Goal: Information Seeking & Learning: Learn about a topic

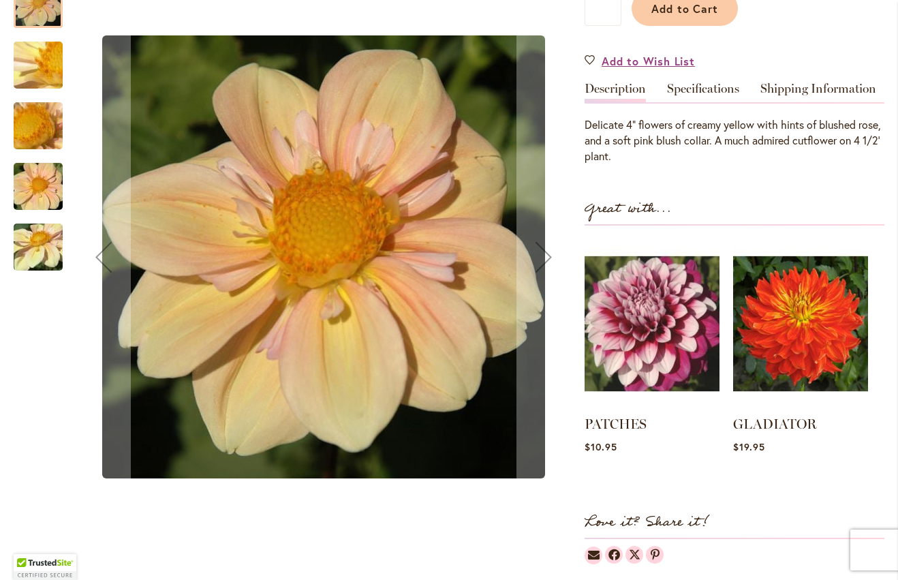
scroll to position [372, 0]
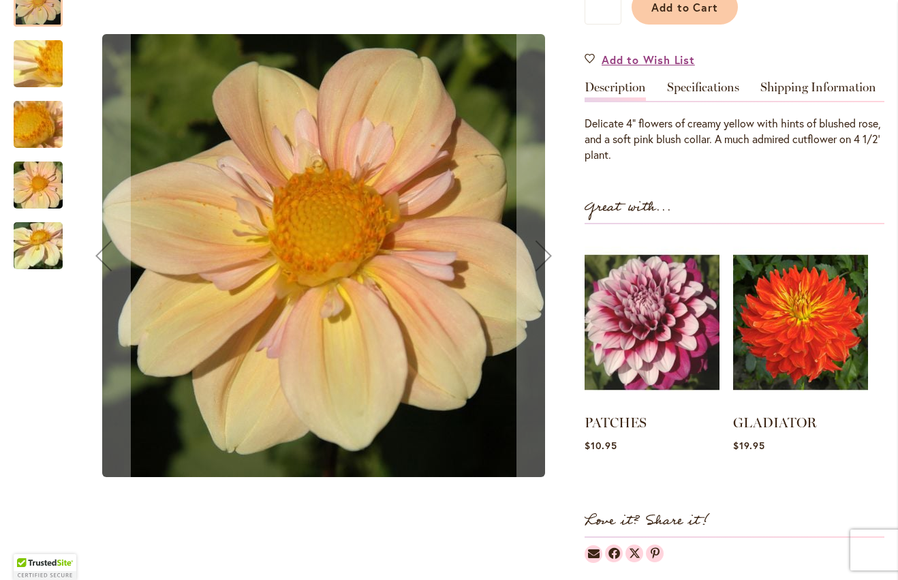
click at [37, 54] on img "APPLEBLOSSOM" at bounding box center [38, 64] width 98 height 74
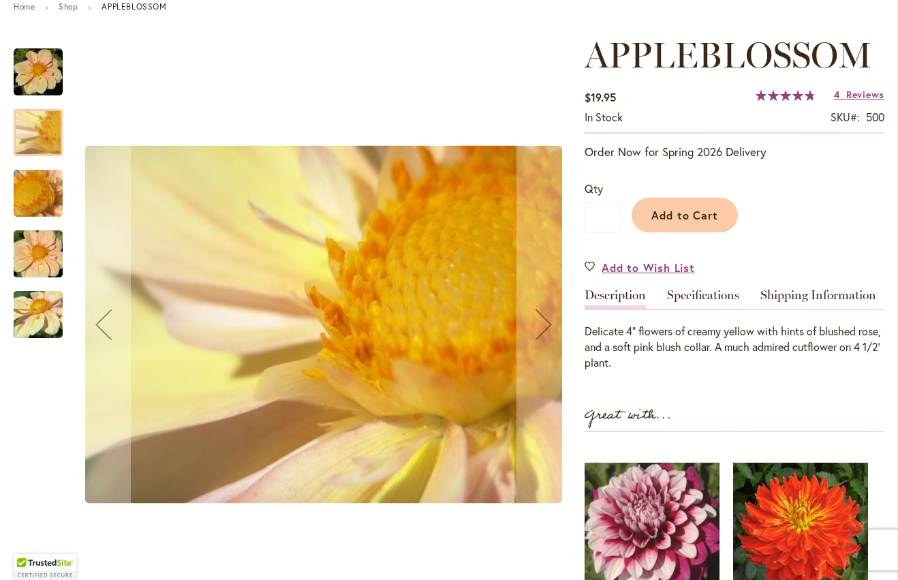
scroll to position [42, 0]
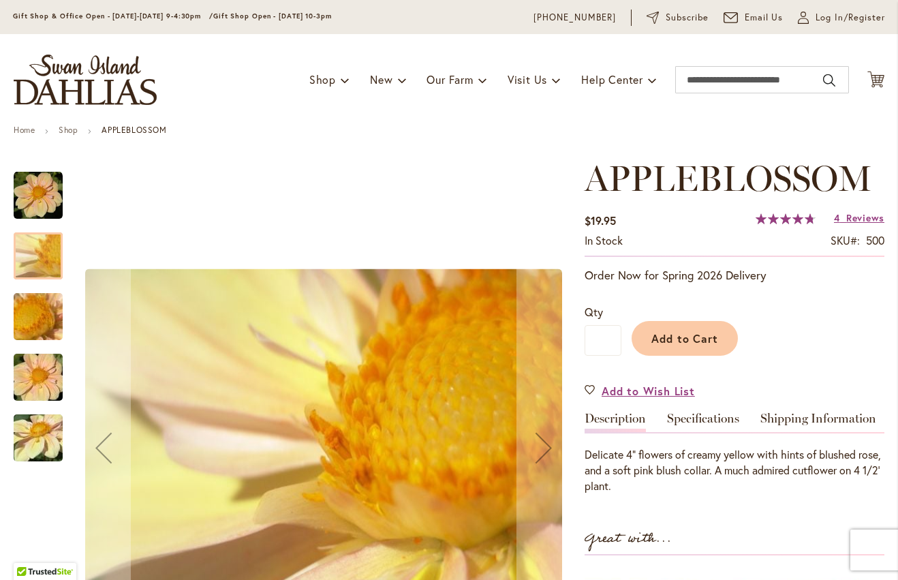
click at [44, 315] on img "APPLEBLOSSOM" at bounding box center [38, 317] width 98 height 74
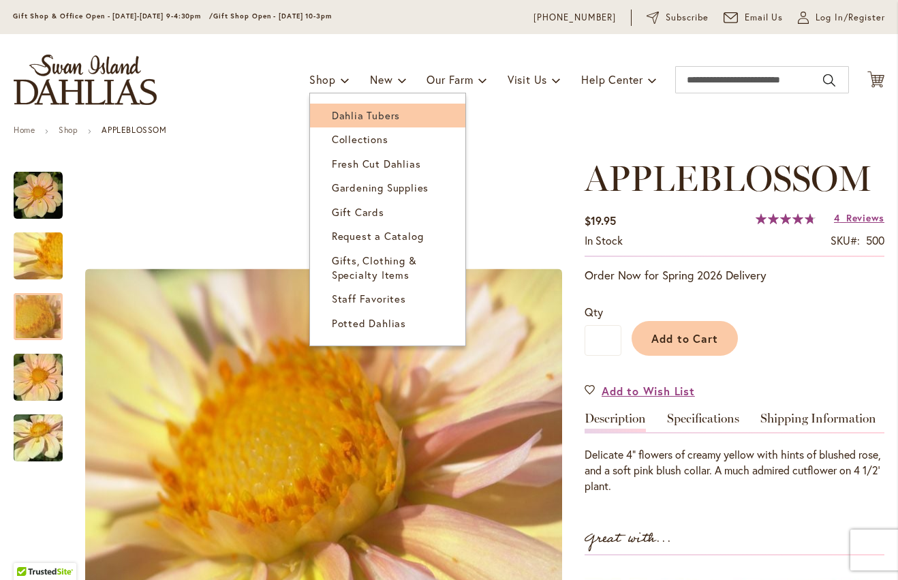
click at [330, 108] on link "Dahlia Tubers" at bounding box center [387, 116] width 155 height 24
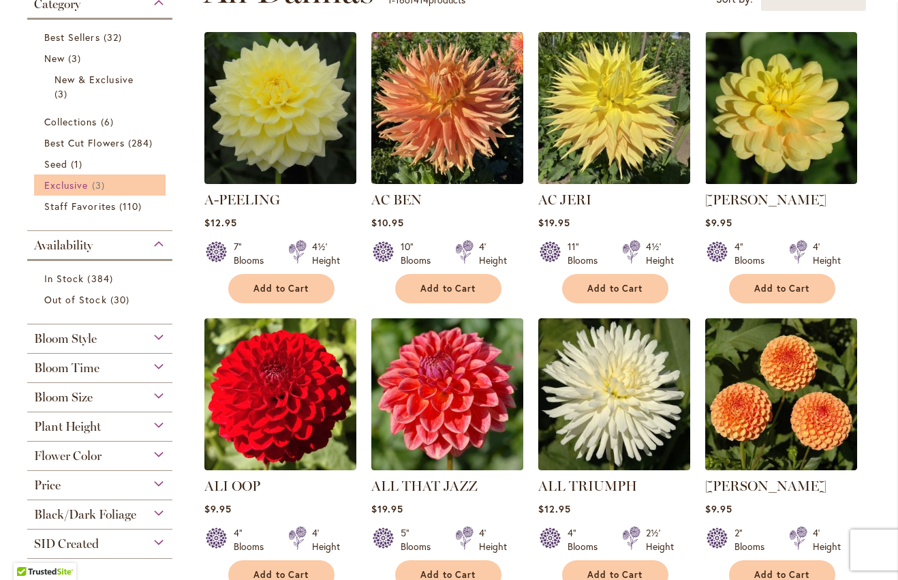
scroll to position [256, 0]
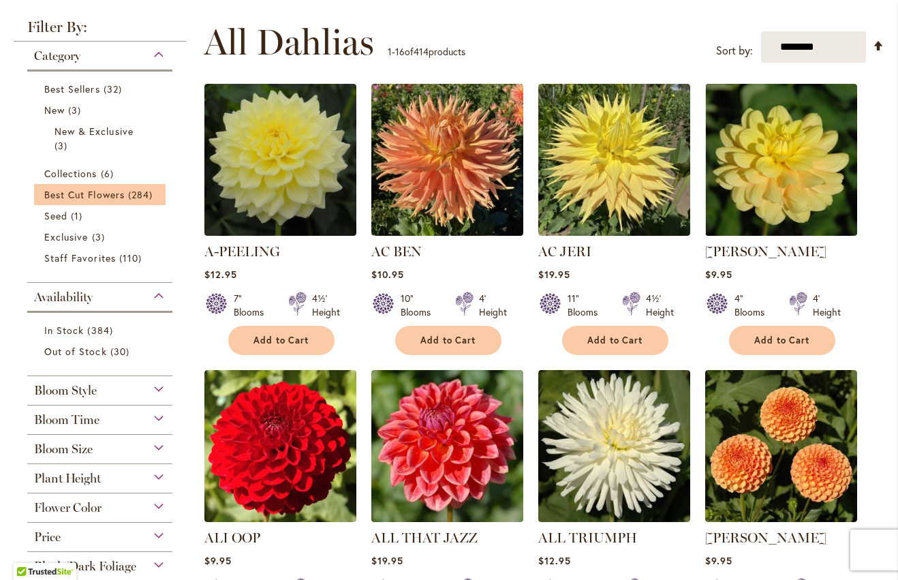
click at [101, 185] on li "Best Cut Flowers 284 items" at bounding box center [99, 194] width 131 height 21
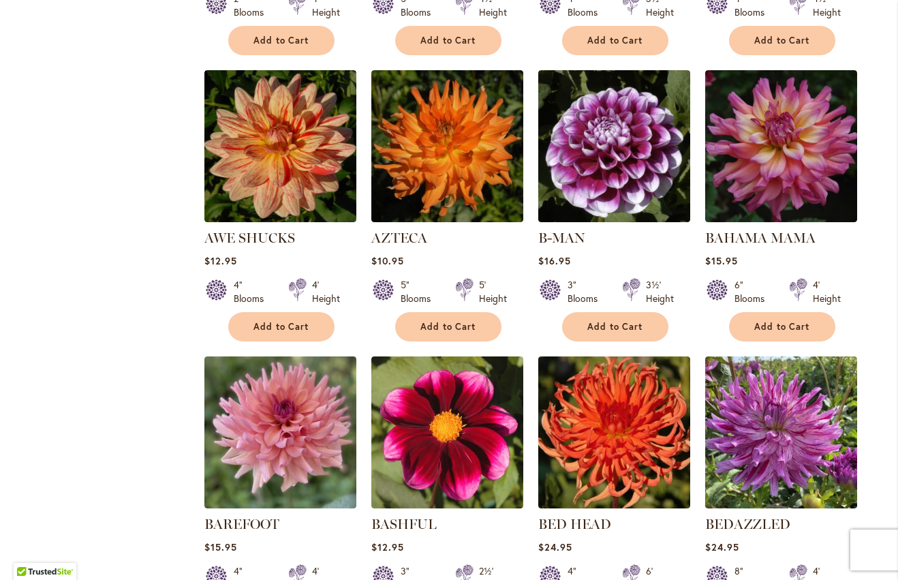
scroll to position [823, 0]
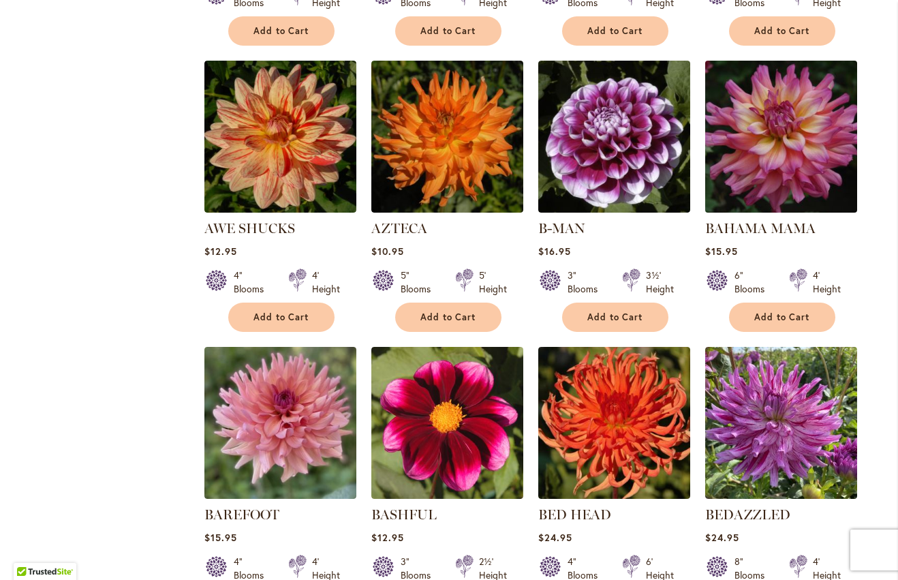
click at [757, 155] on img at bounding box center [780, 136] width 159 height 159
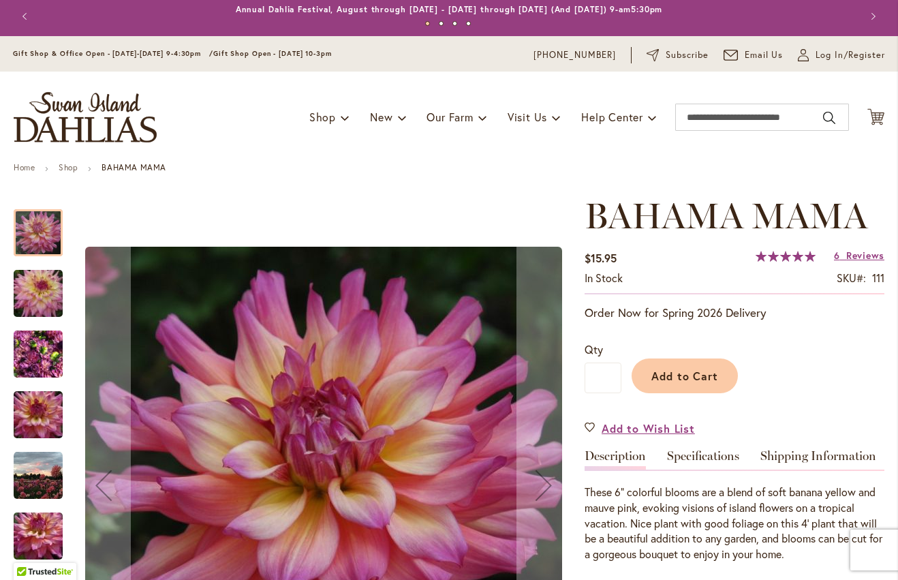
scroll to position [5, 0]
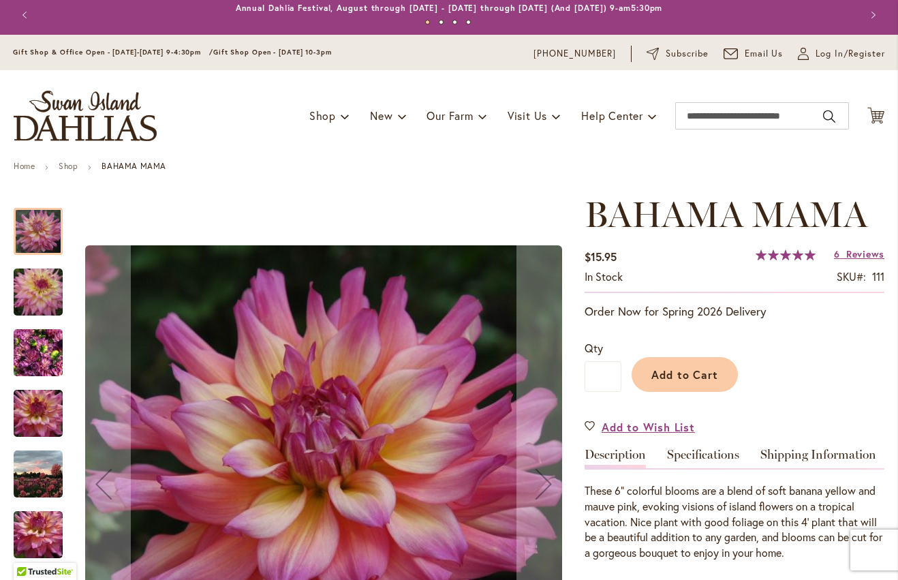
click at [41, 288] on img "Bahama Mama" at bounding box center [38, 291] width 98 height 65
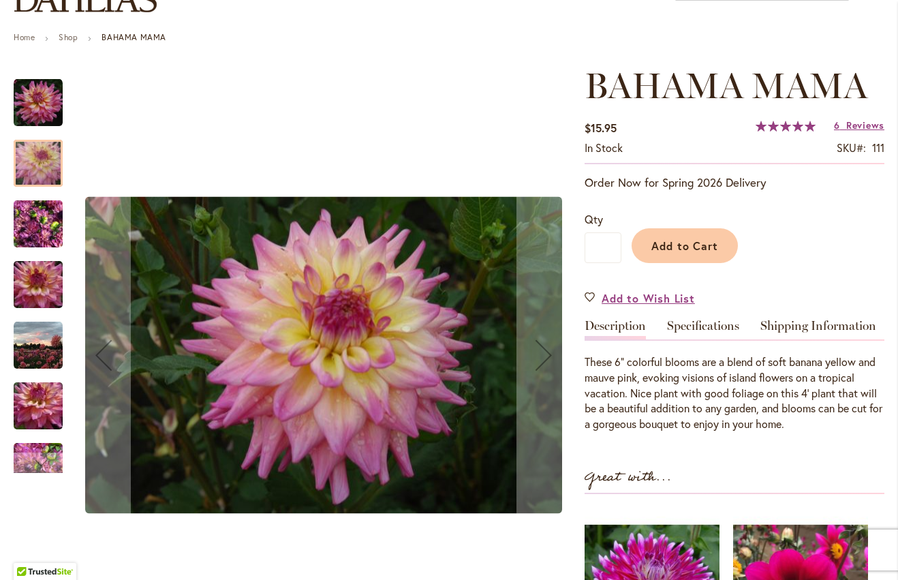
scroll to position [136, 0]
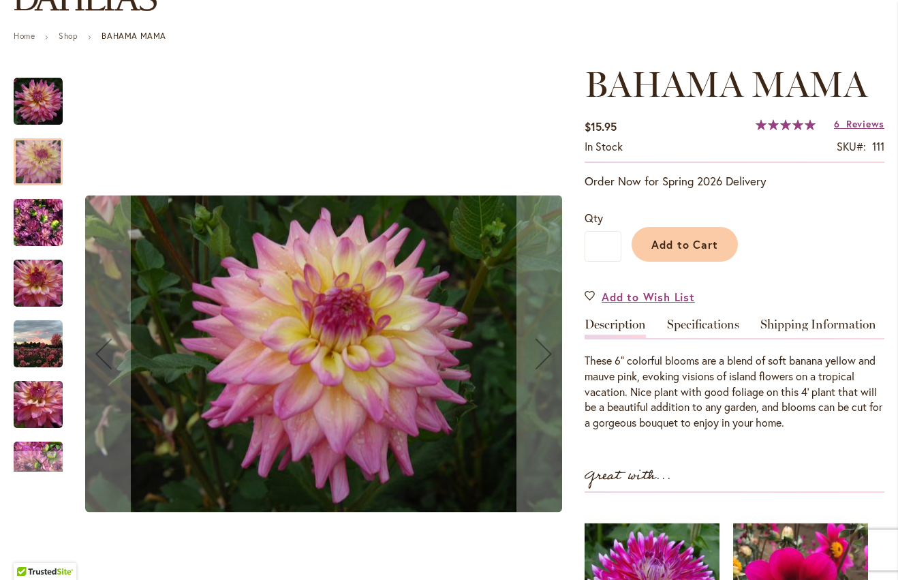
click at [36, 242] on img "Bahama Mama" at bounding box center [38, 222] width 49 height 65
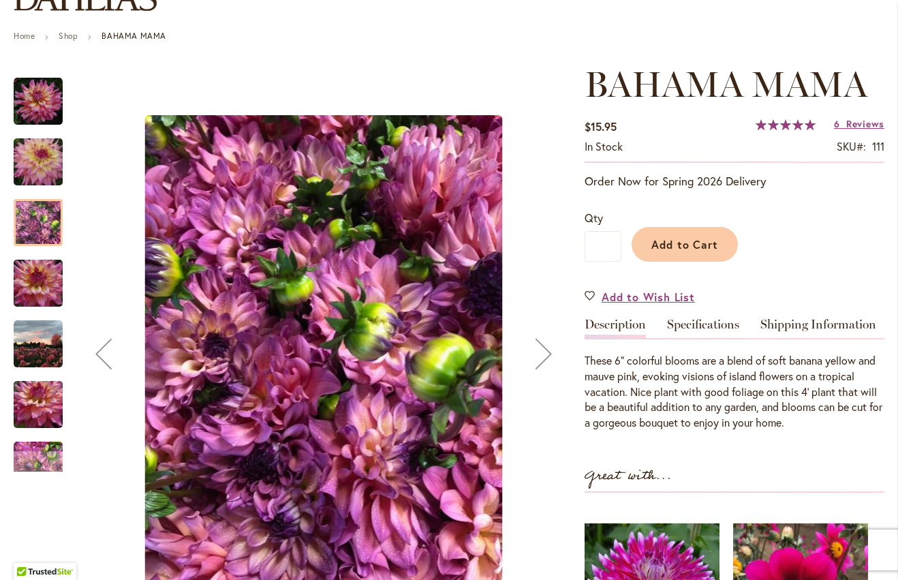
click at [45, 290] on img "Bahama Mama" at bounding box center [38, 283] width 98 height 65
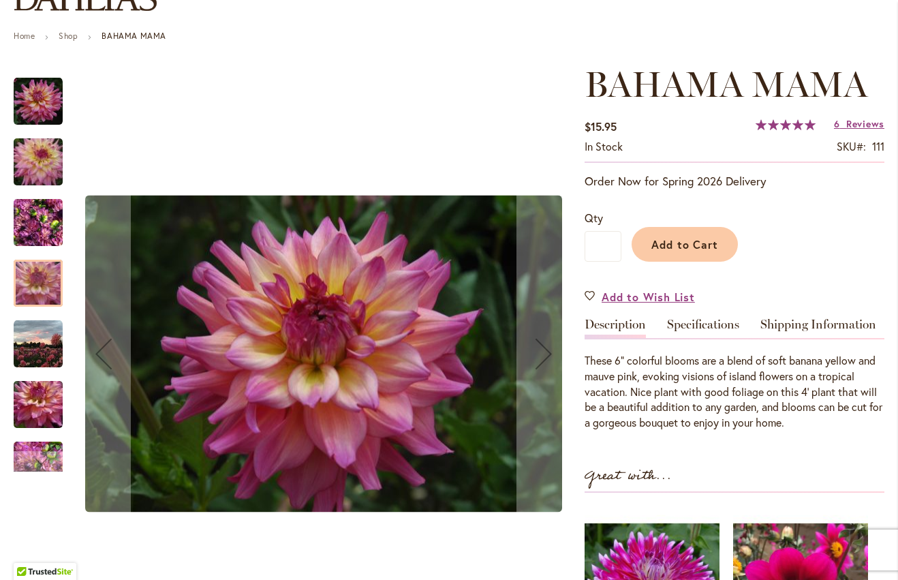
click at [50, 364] on img "Bahama Mama" at bounding box center [38, 343] width 49 height 49
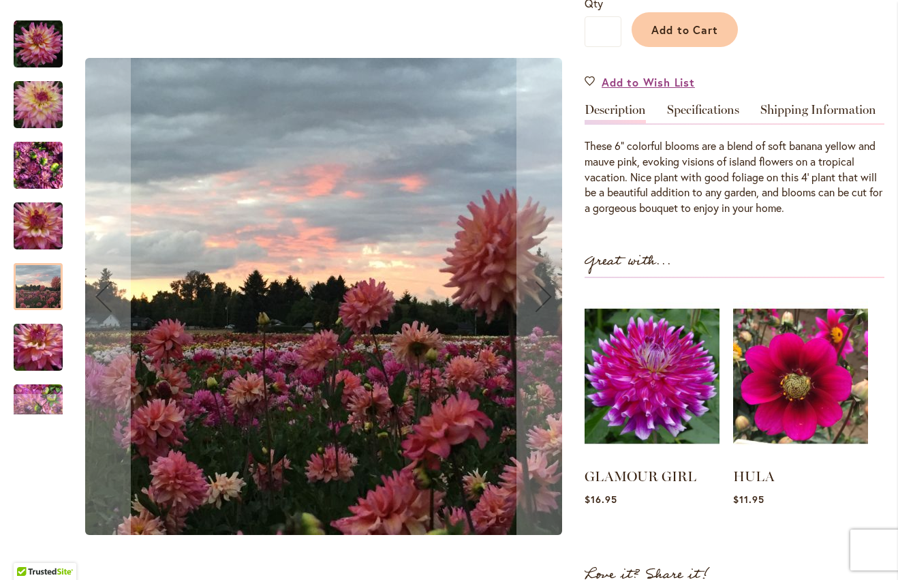
scroll to position [368, 0]
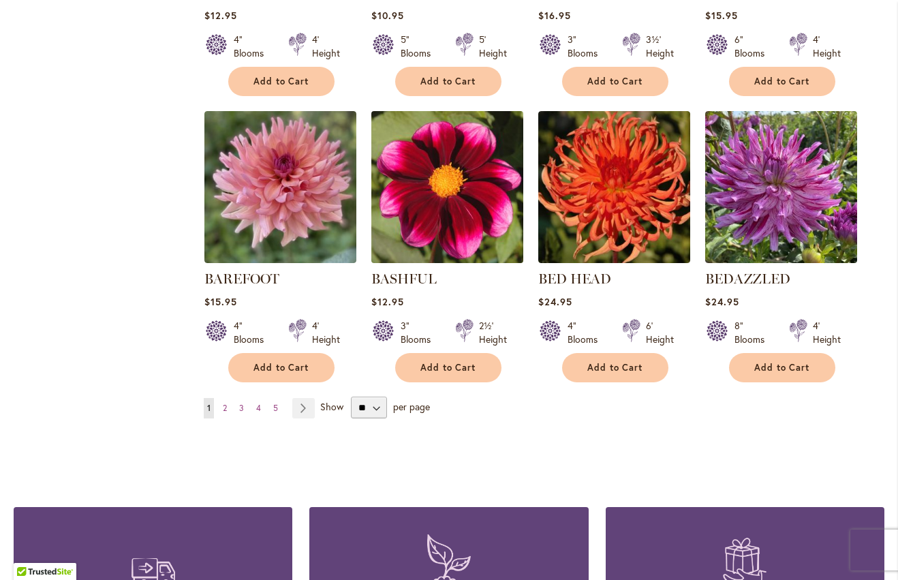
scroll to position [1176, 0]
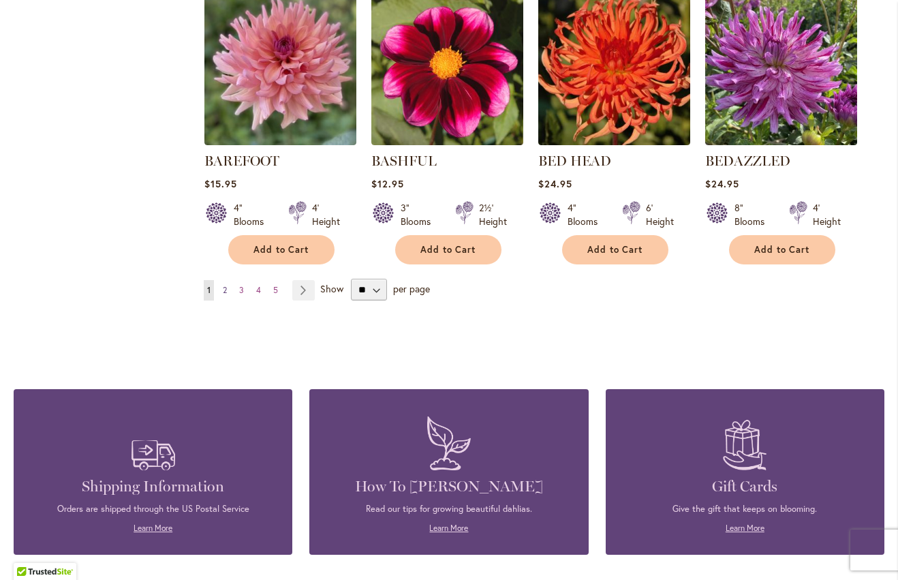
click at [225, 287] on span "2" at bounding box center [225, 290] width 4 height 10
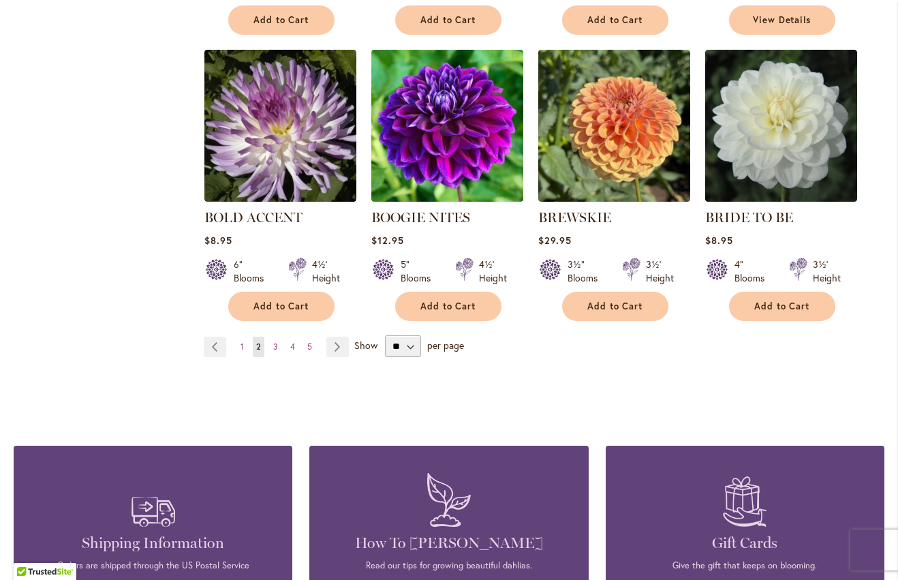
scroll to position [1166, 0]
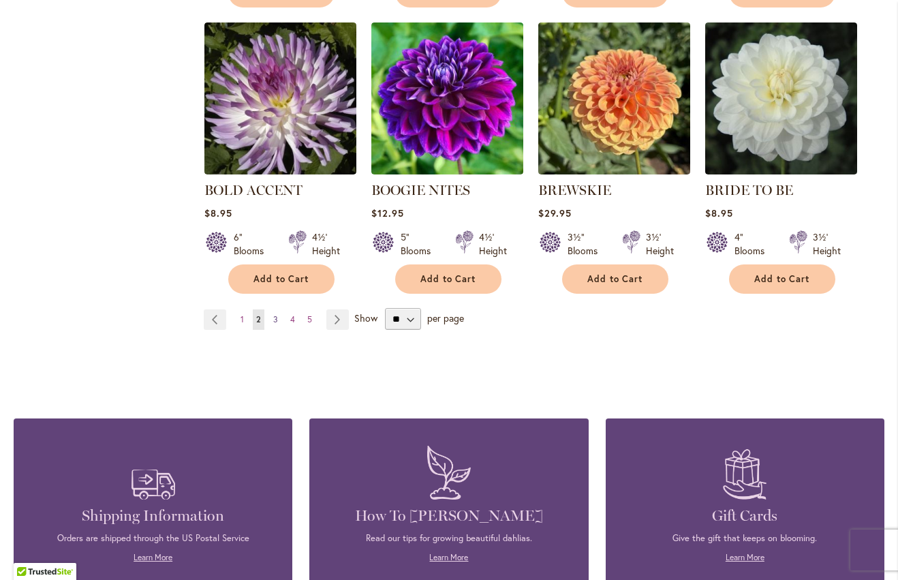
click at [272, 309] on link "Page 3" at bounding box center [276, 319] width 12 height 20
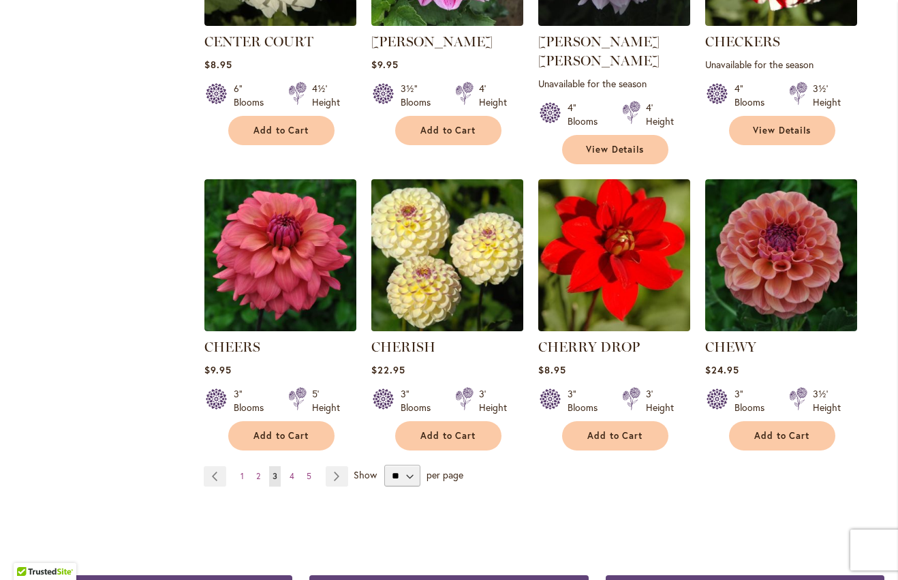
scroll to position [1029, 0]
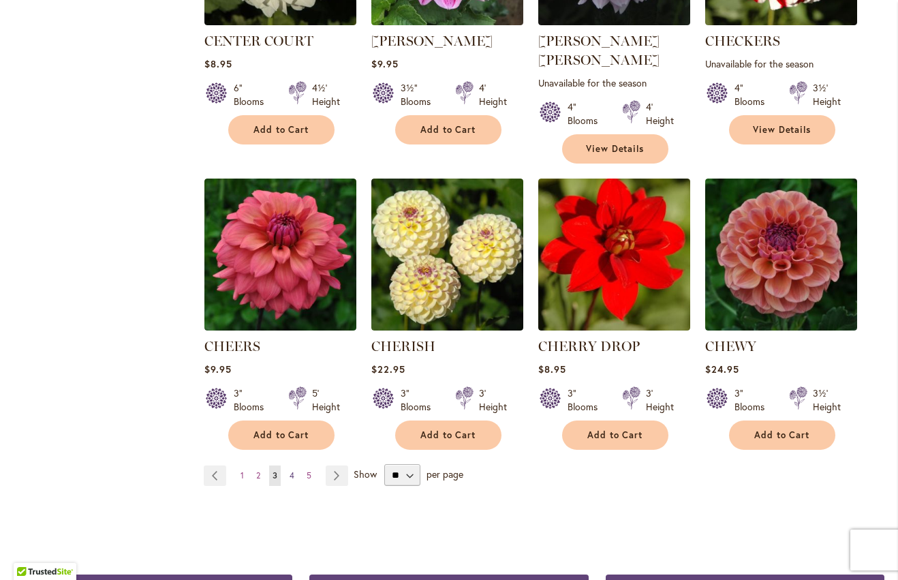
click at [291, 470] on span "4" at bounding box center [291, 475] width 5 height 10
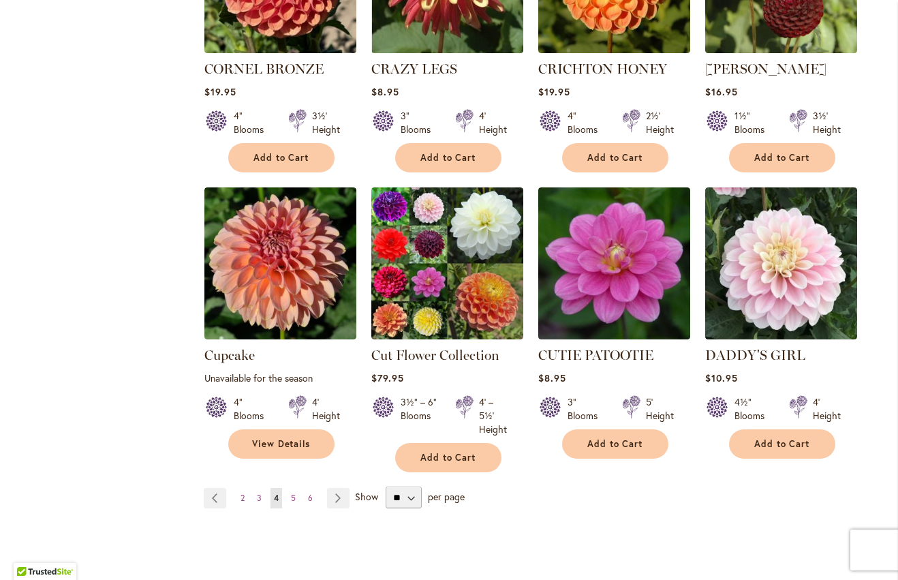
scroll to position [1026, 0]
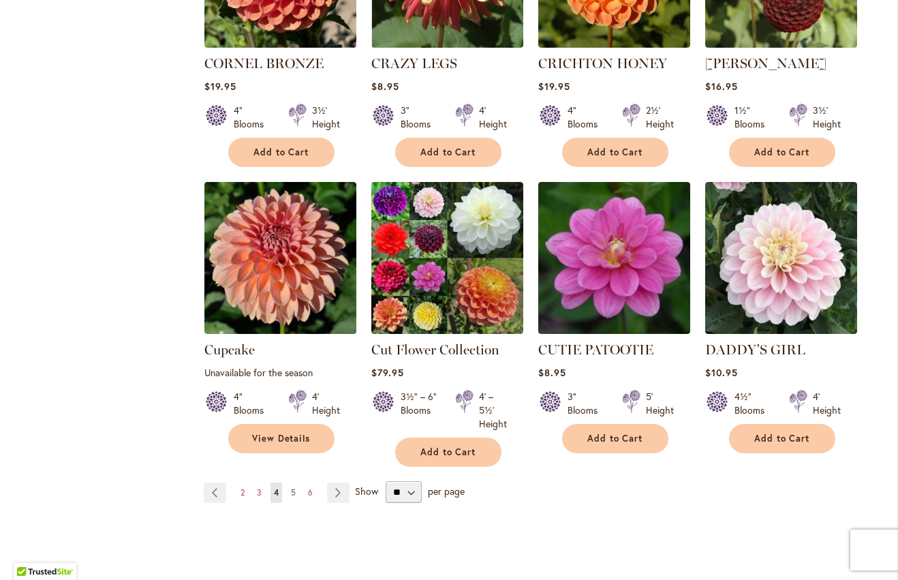
click at [292, 487] on span "5" at bounding box center [293, 492] width 5 height 10
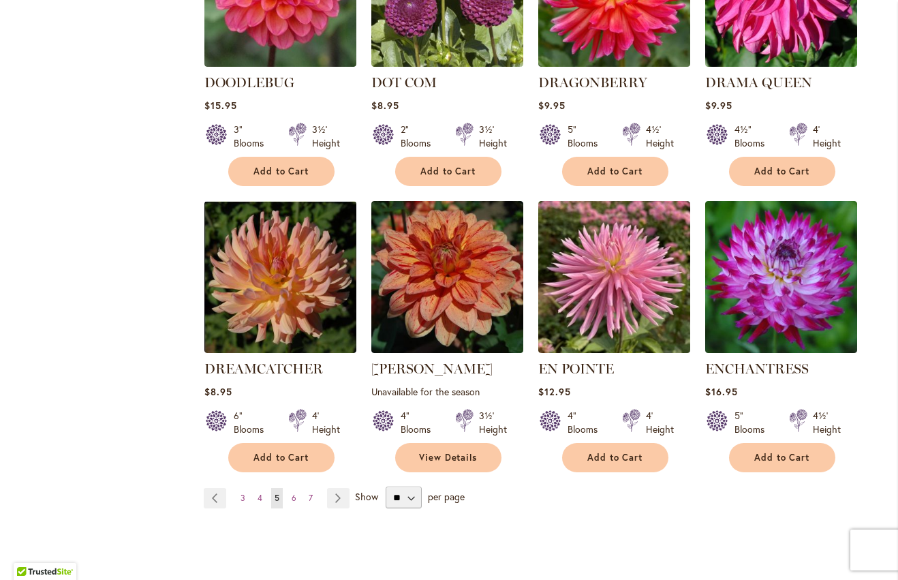
scroll to position [1087, 0]
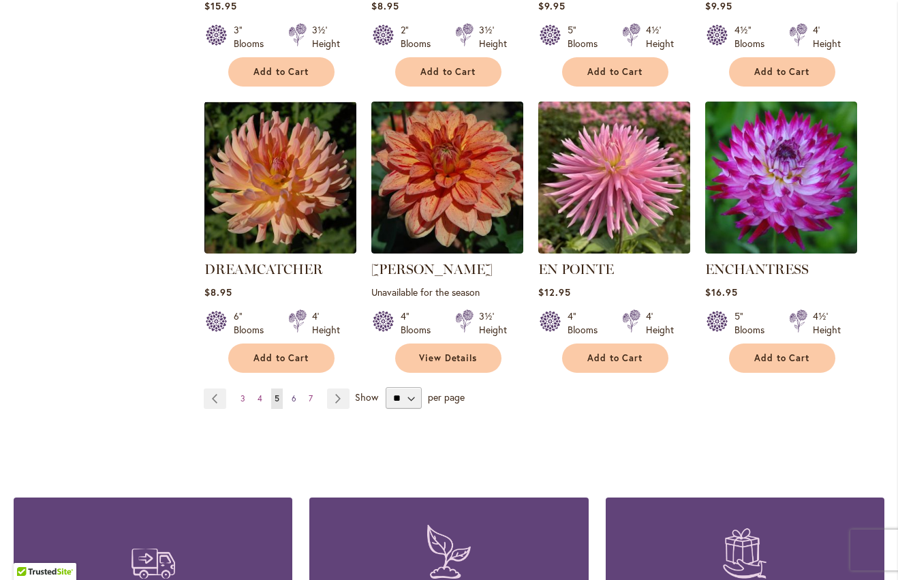
click at [291, 393] on span "6" at bounding box center [293, 398] width 5 height 10
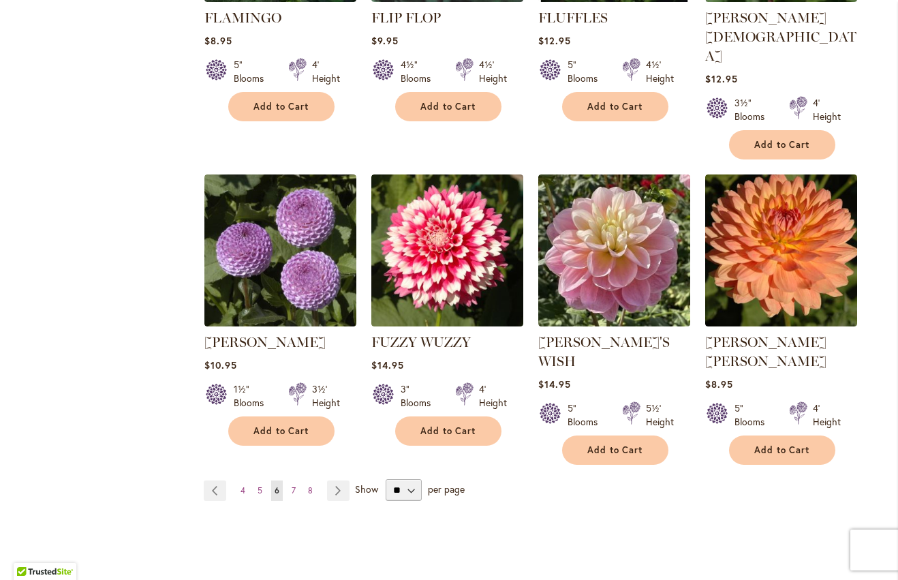
scroll to position [1080, 0]
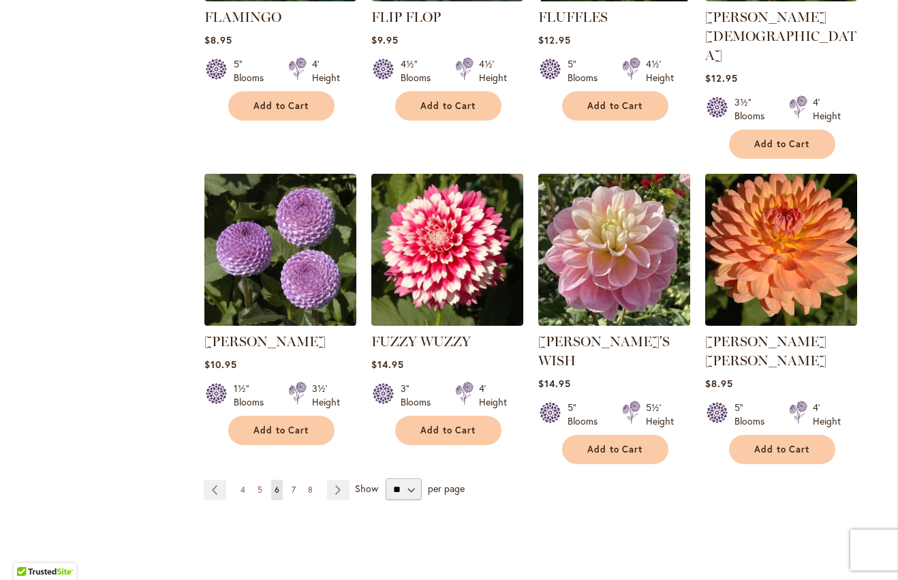
click at [295, 484] on span "7" at bounding box center [293, 489] width 4 height 10
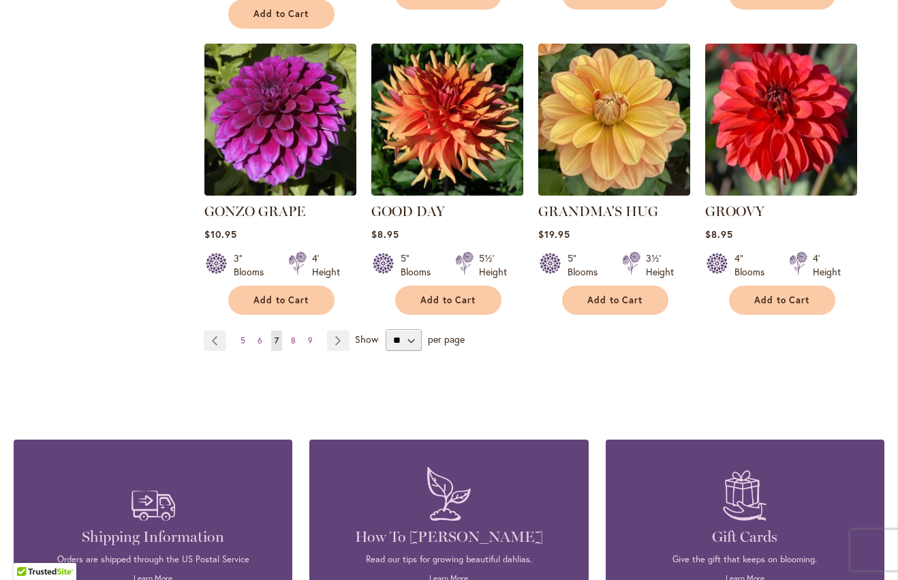
scroll to position [1296, 0]
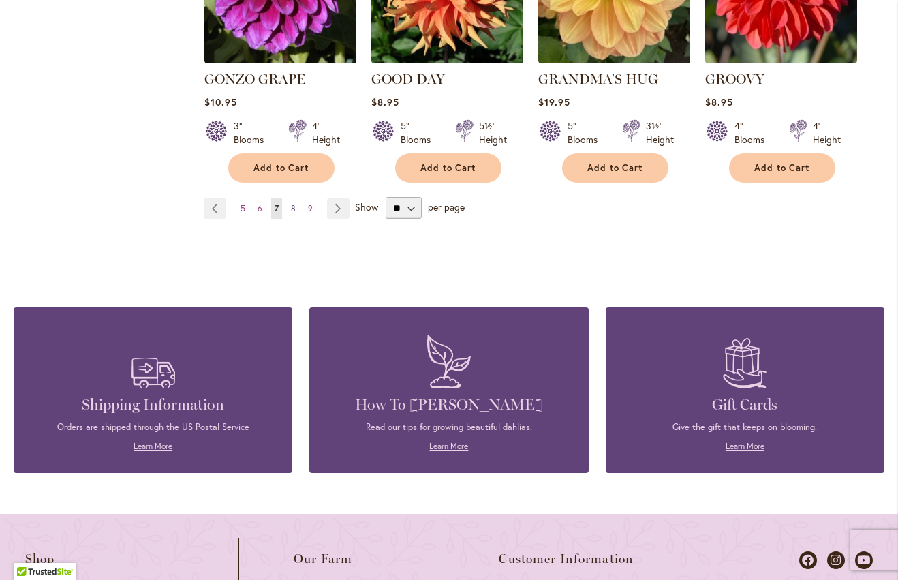
click at [297, 198] on link "Page 8" at bounding box center [293, 208] width 12 height 20
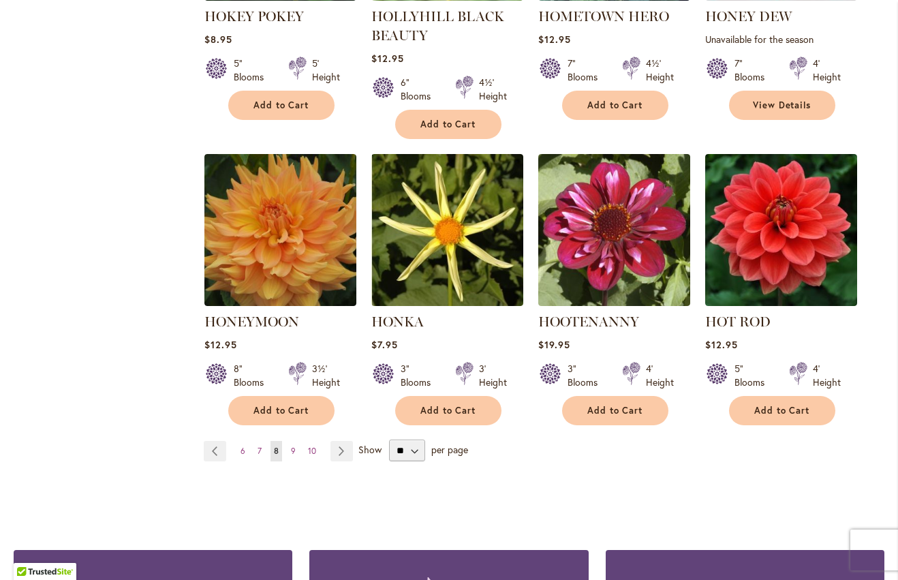
scroll to position [1096, 0]
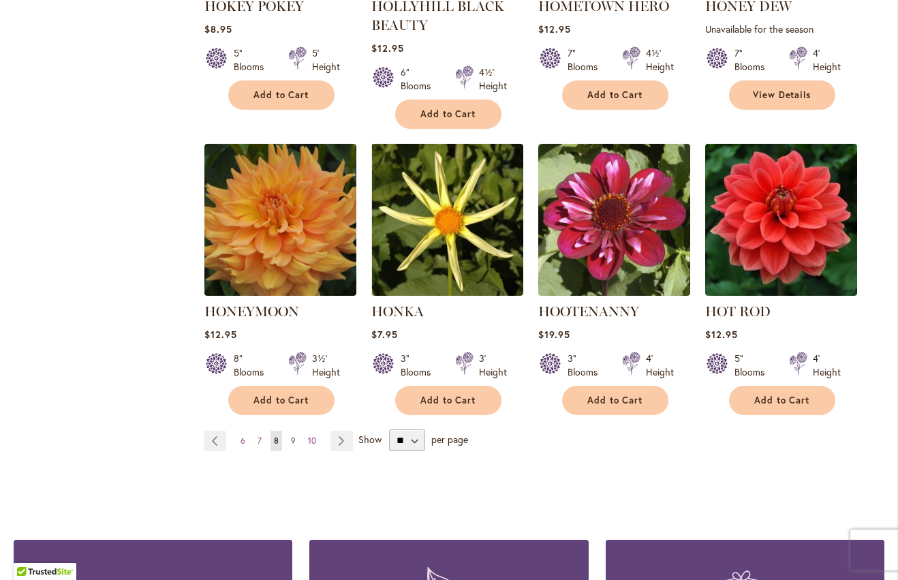
click at [294, 435] on span "9" at bounding box center [293, 440] width 5 height 10
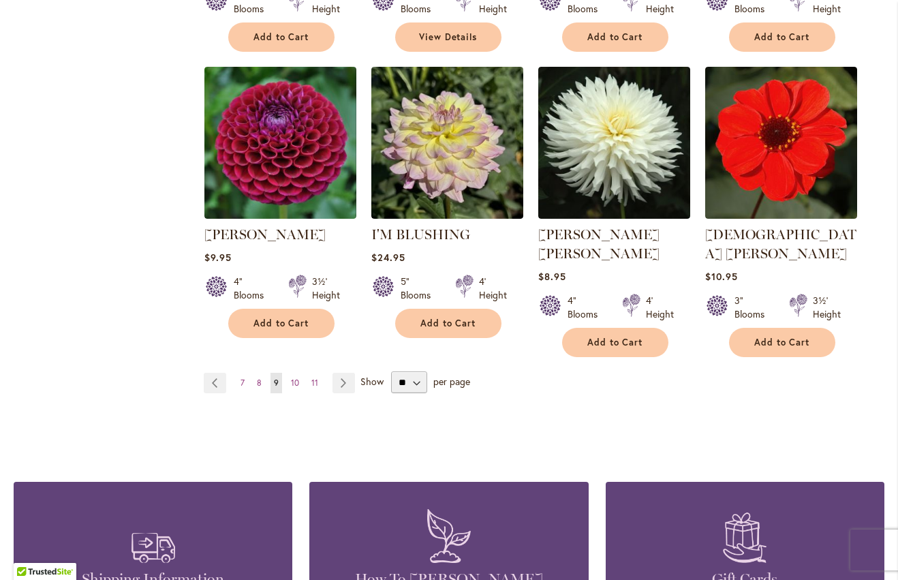
scroll to position [1160, 0]
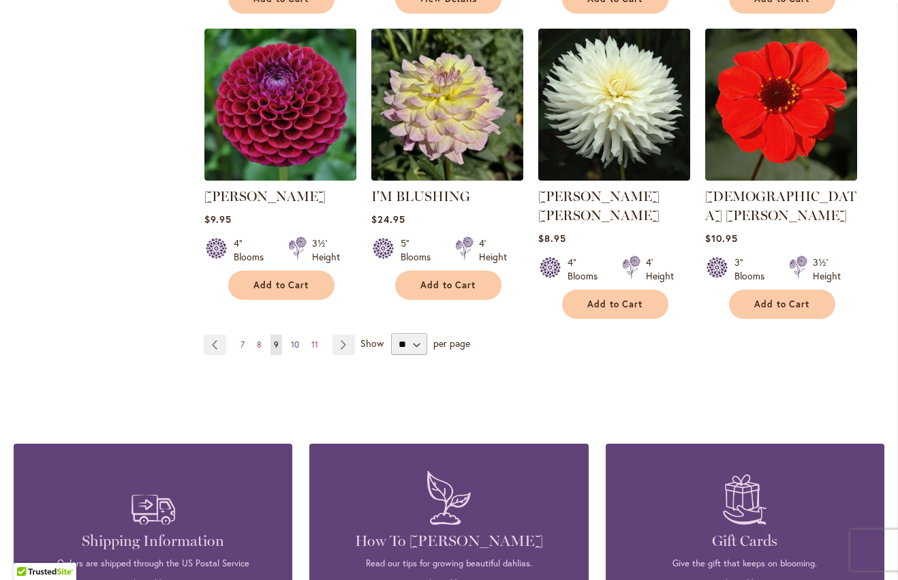
click at [294, 339] on span "10" at bounding box center [295, 344] width 8 height 10
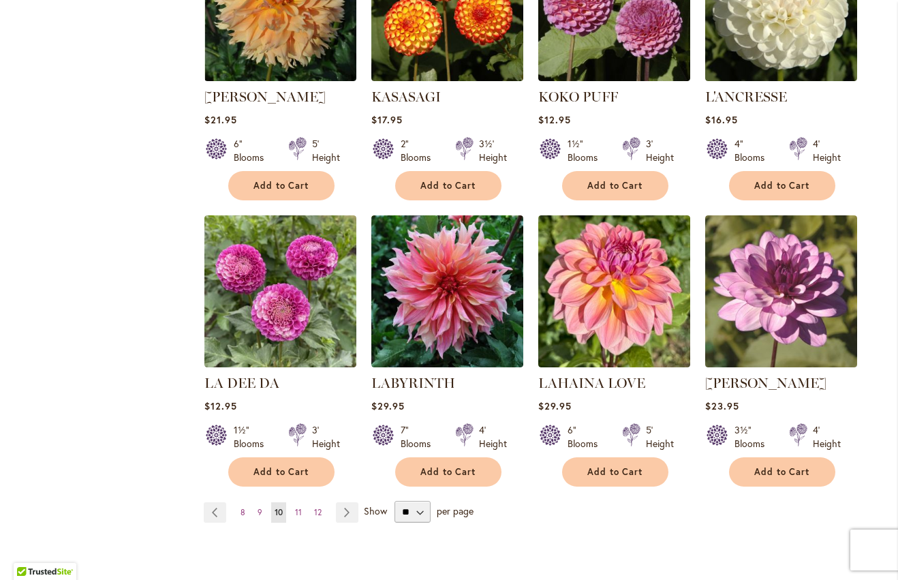
scroll to position [977, 0]
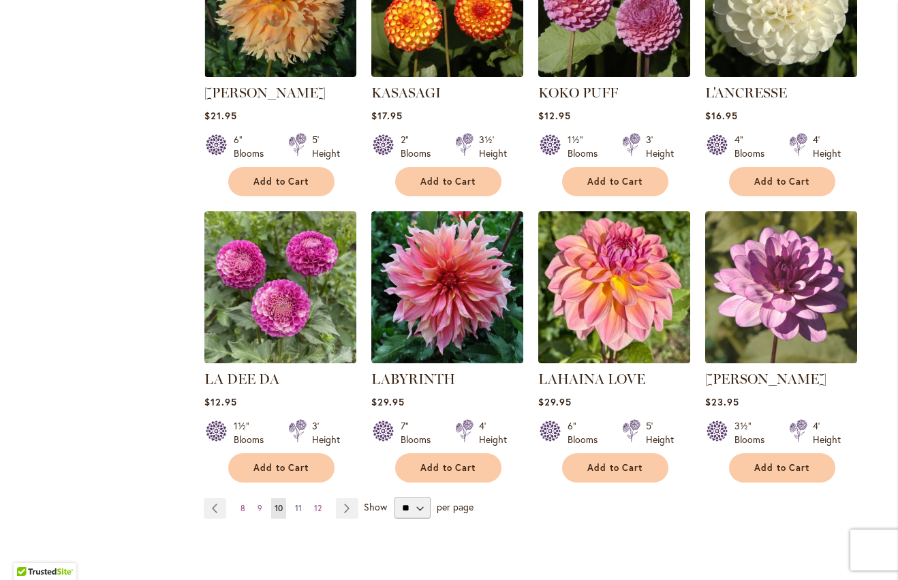
click at [302, 510] on link "Page 11" at bounding box center [298, 508] width 14 height 20
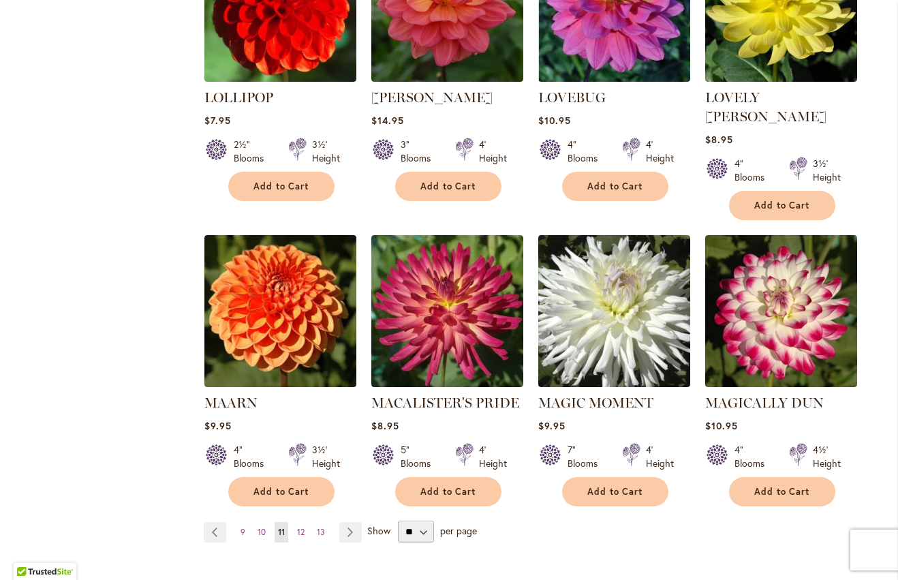
scroll to position [1006, 0]
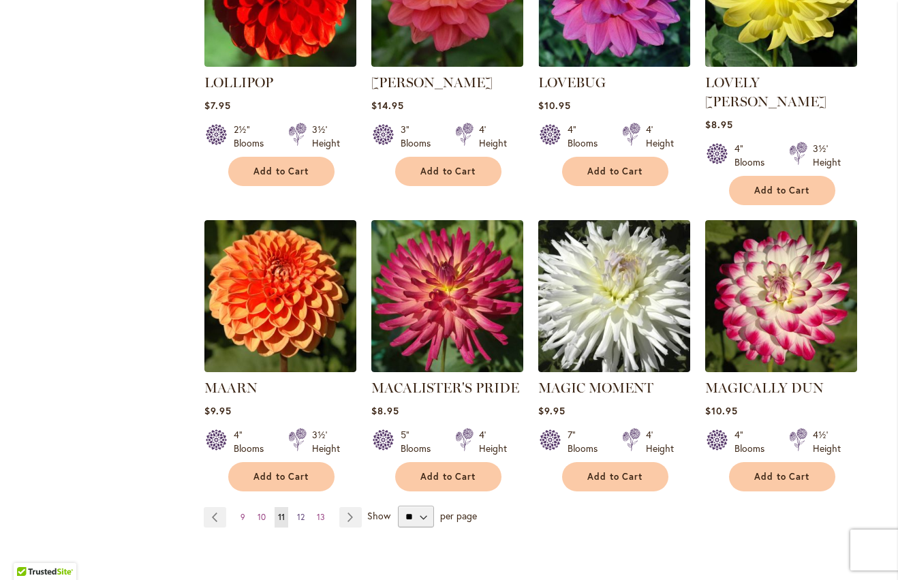
click at [302, 511] on span "12" at bounding box center [300, 516] width 7 height 10
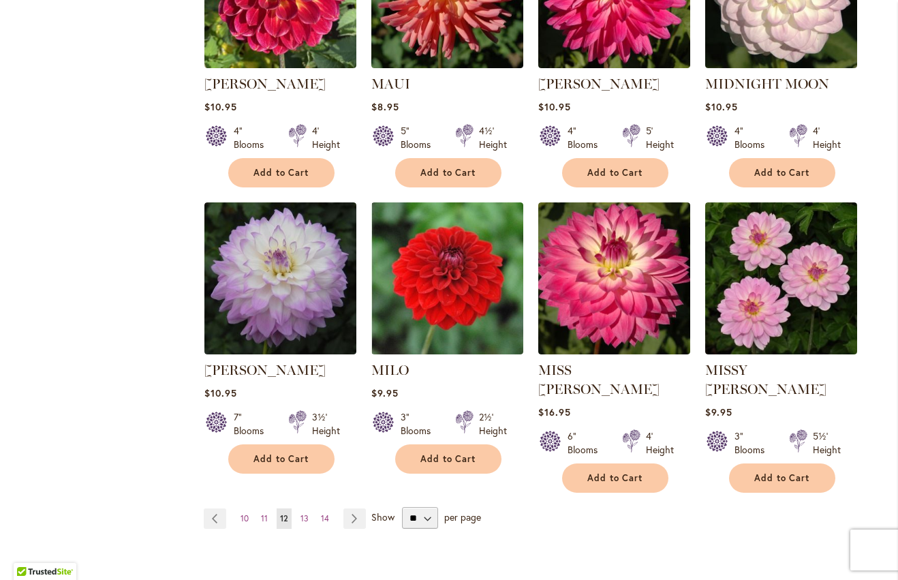
scroll to position [1006, 0]
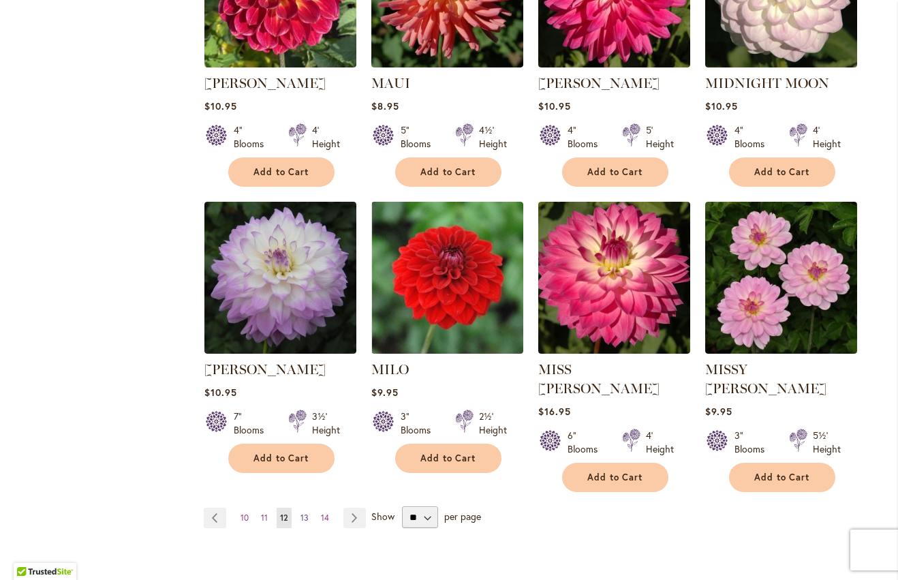
click at [305, 512] on span "13" at bounding box center [304, 517] width 8 height 10
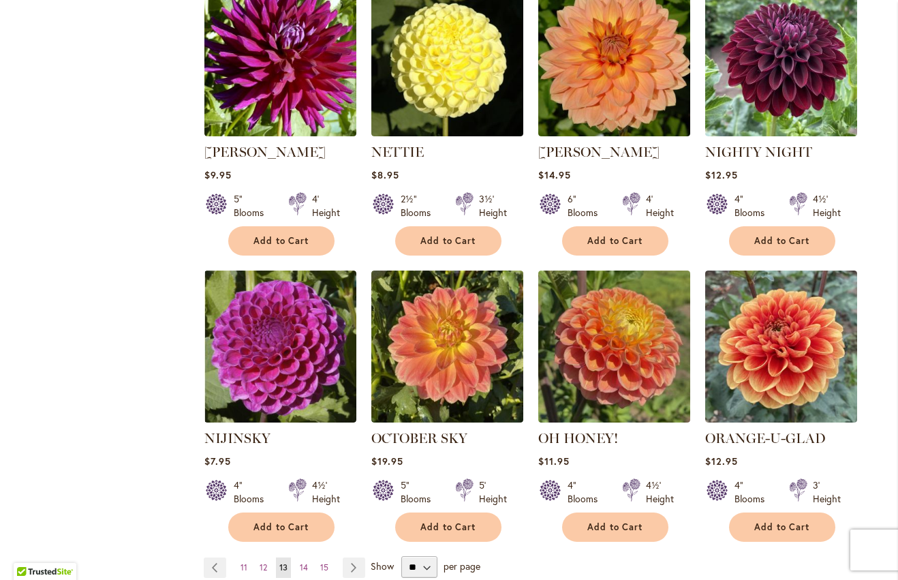
scroll to position [938, 0]
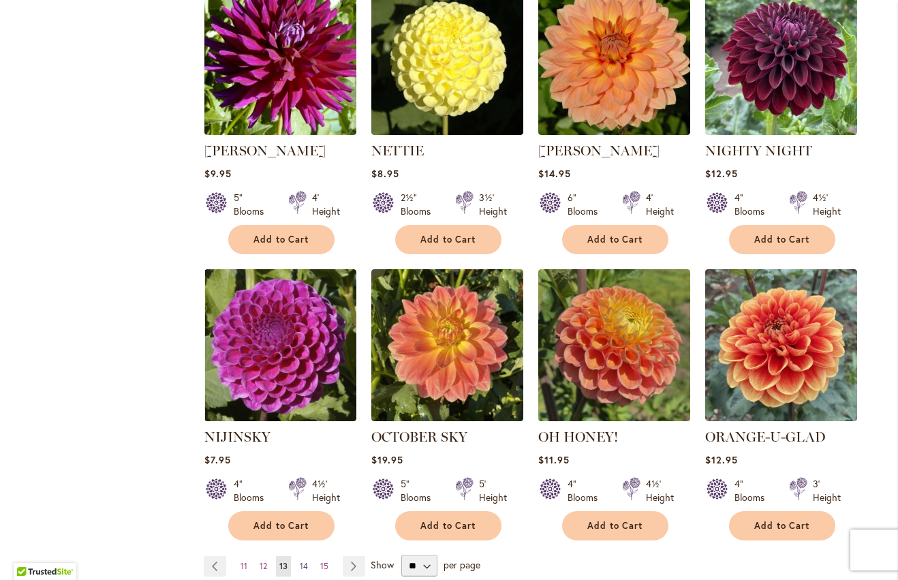
click at [306, 560] on span "14" at bounding box center [304, 565] width 8 height 10
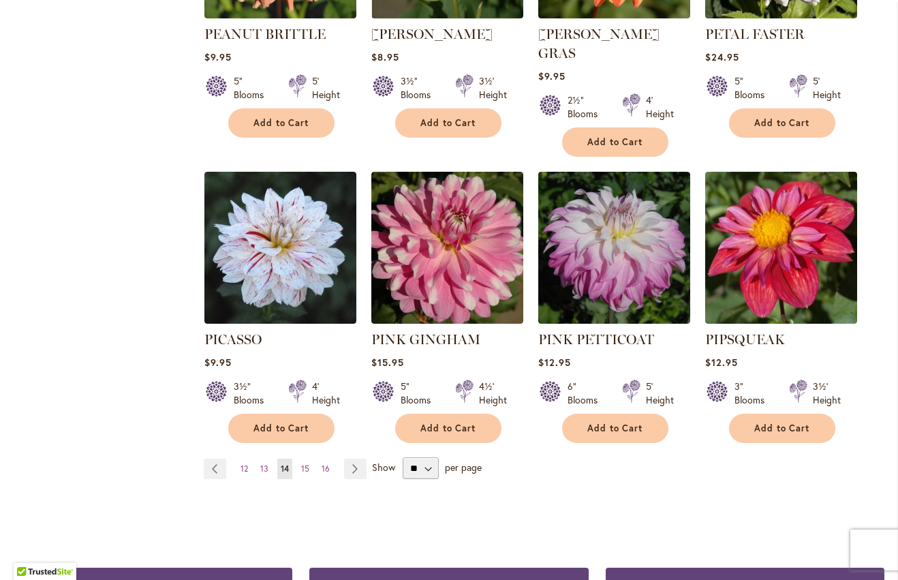
scroll to position [1041, 0]
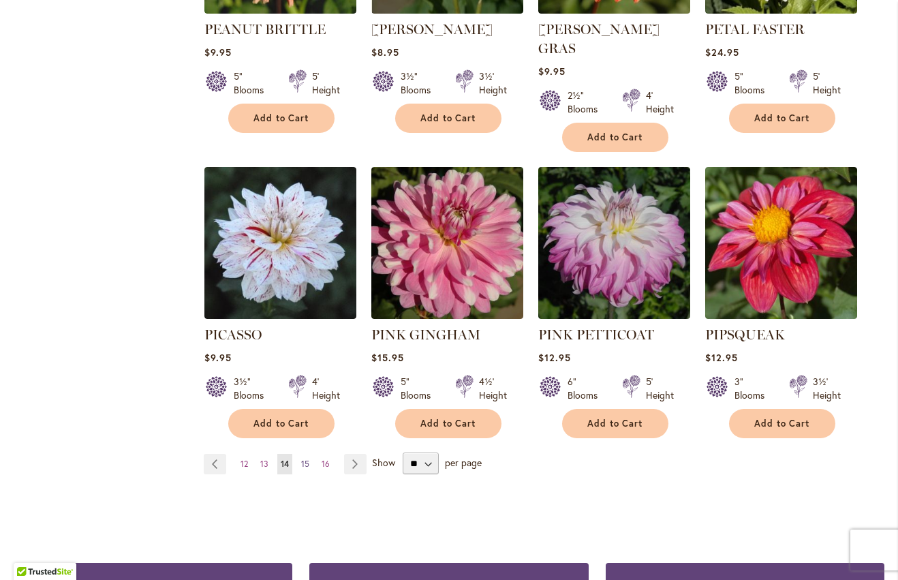
click at [306, 458] on span "15" at bounding box center [305, 463] width 8 height 10
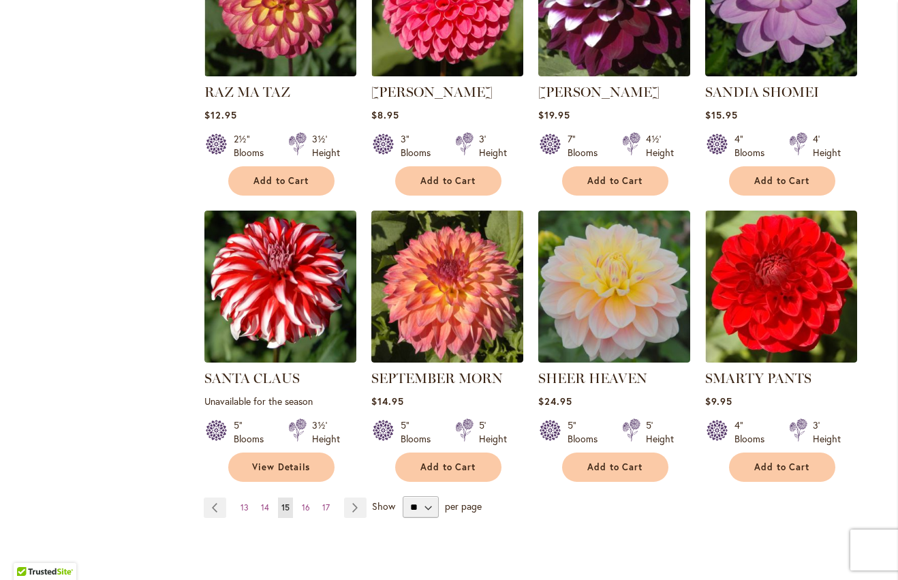
scroll to position [981, 0]
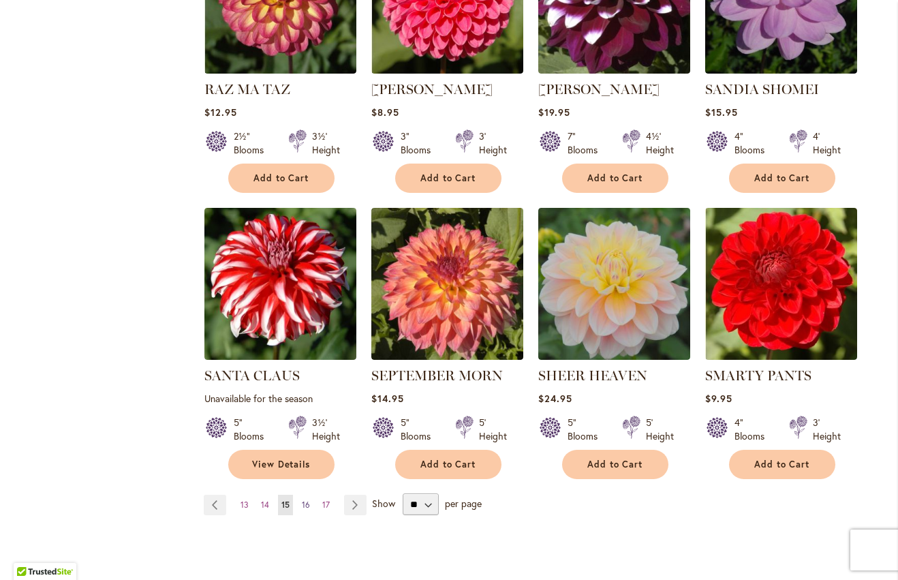
click at [306, 503] on span "16" at bounding box center [306, 504] width 8 height 10
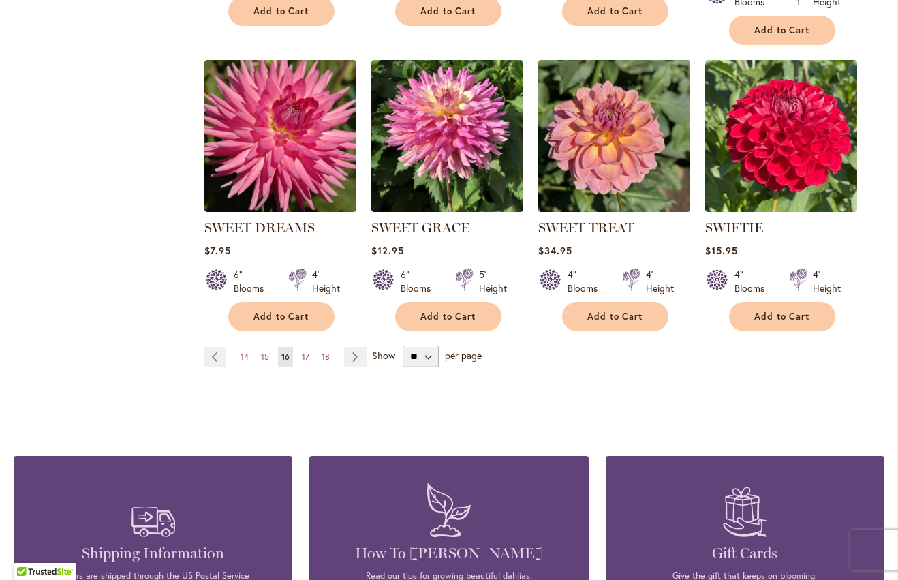
scroll to position [1146, 0]
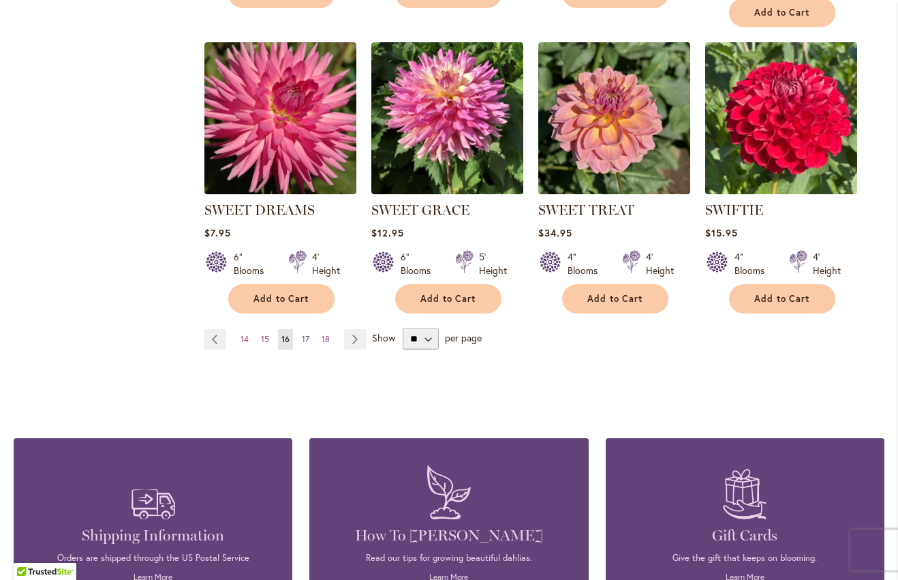
click at [311, 334] on link "Page 17" at bounding box center [305, 339] width 14 height 20
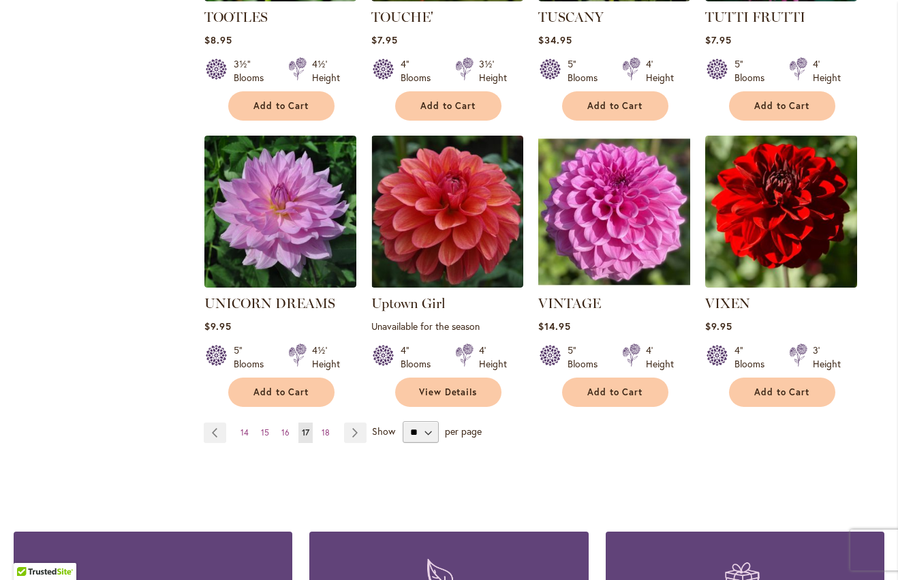
scroll to position [1054, 0]
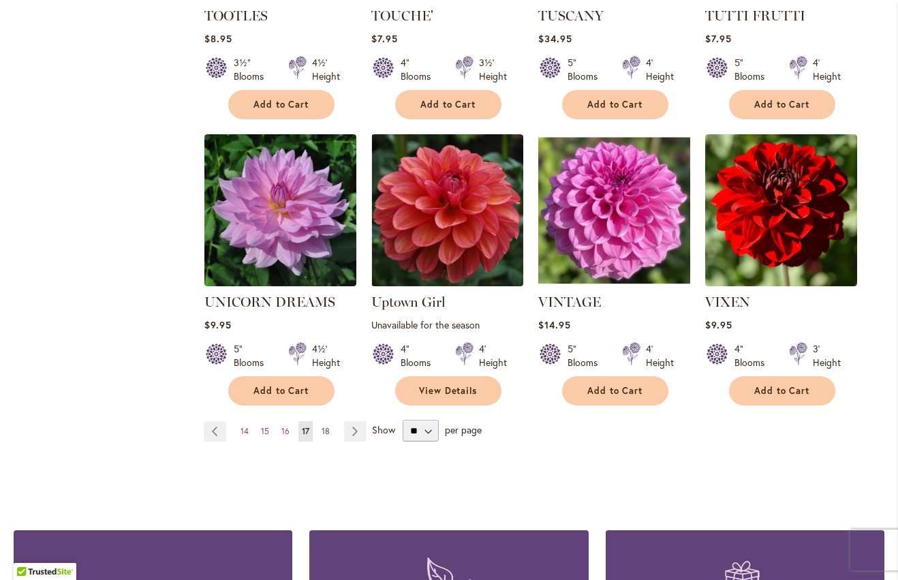
click at [323, 426] on span "18" at bounding box center [325, 431] width 8 height 10
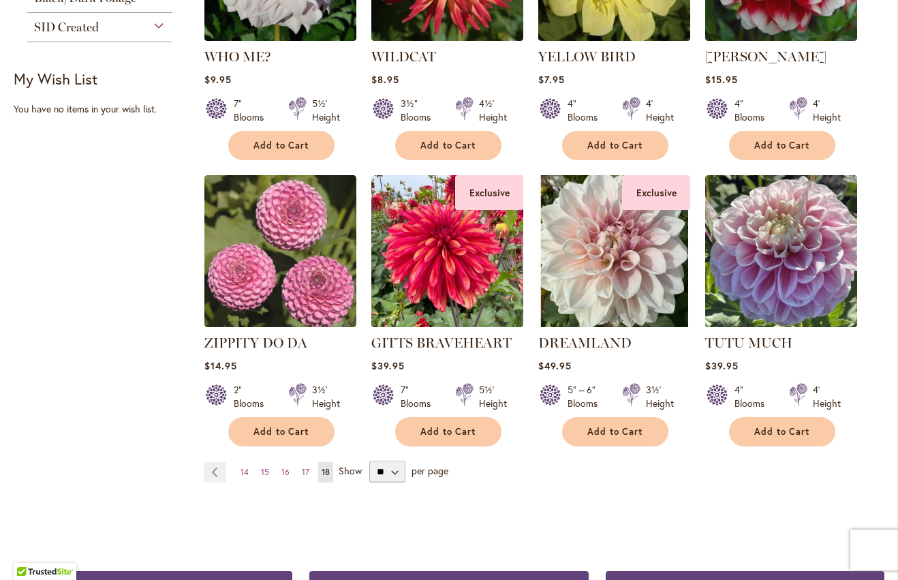
scroll to position [729, 0]
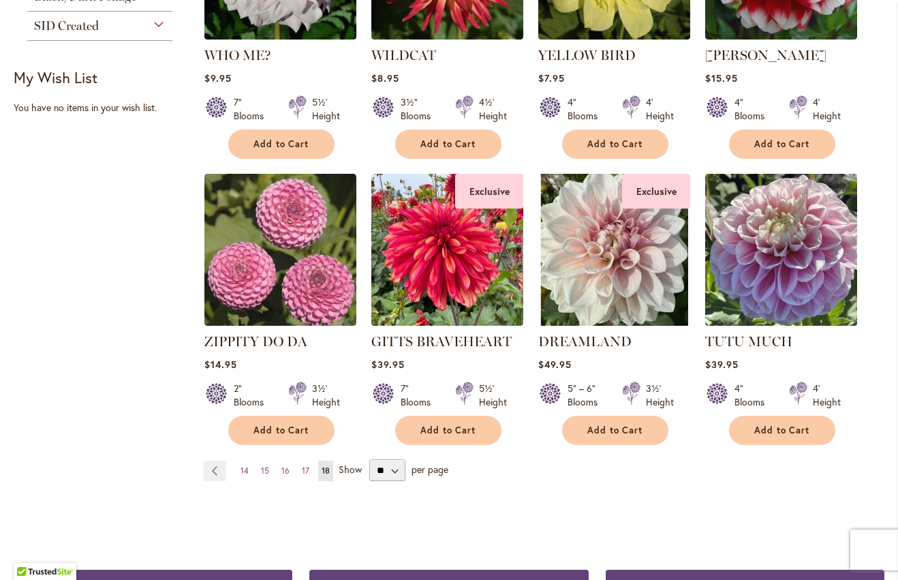
click at [330, 460] on strong "You're currently reading page 18" at bounding box center [325, 470] width 15 height 20
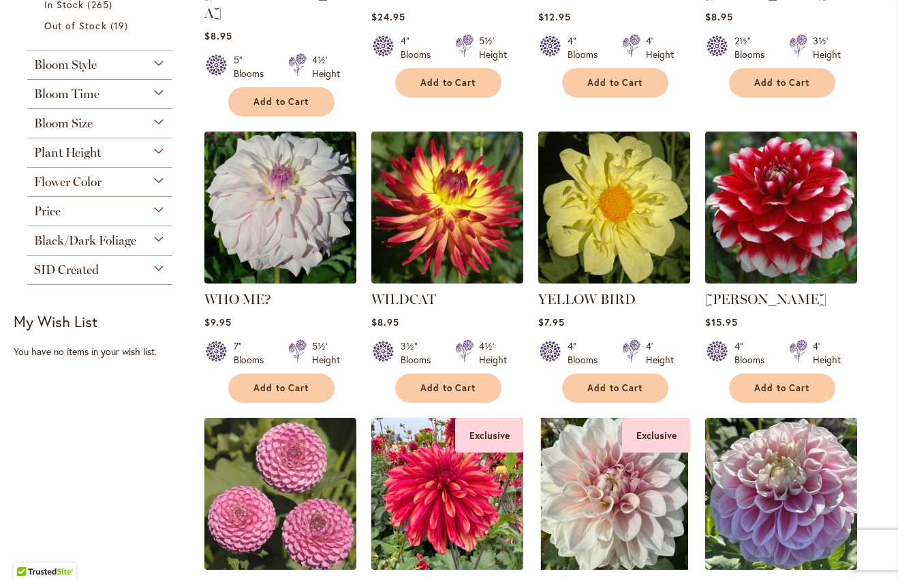
scroll to position [0, 0]
